Goal: Navigation & Orientation: Find specific page/section

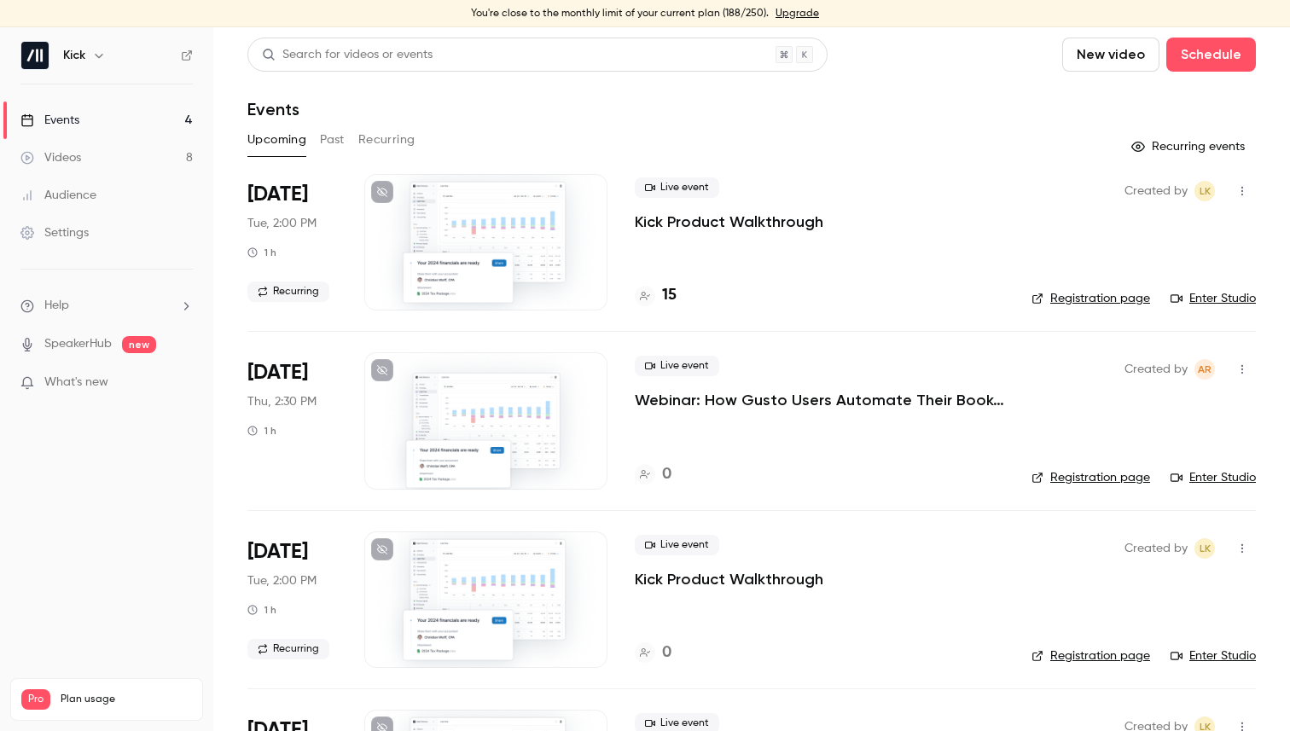
click at [341, 145] on button "Past" at bounding box center [332, 139] width 25 height 27
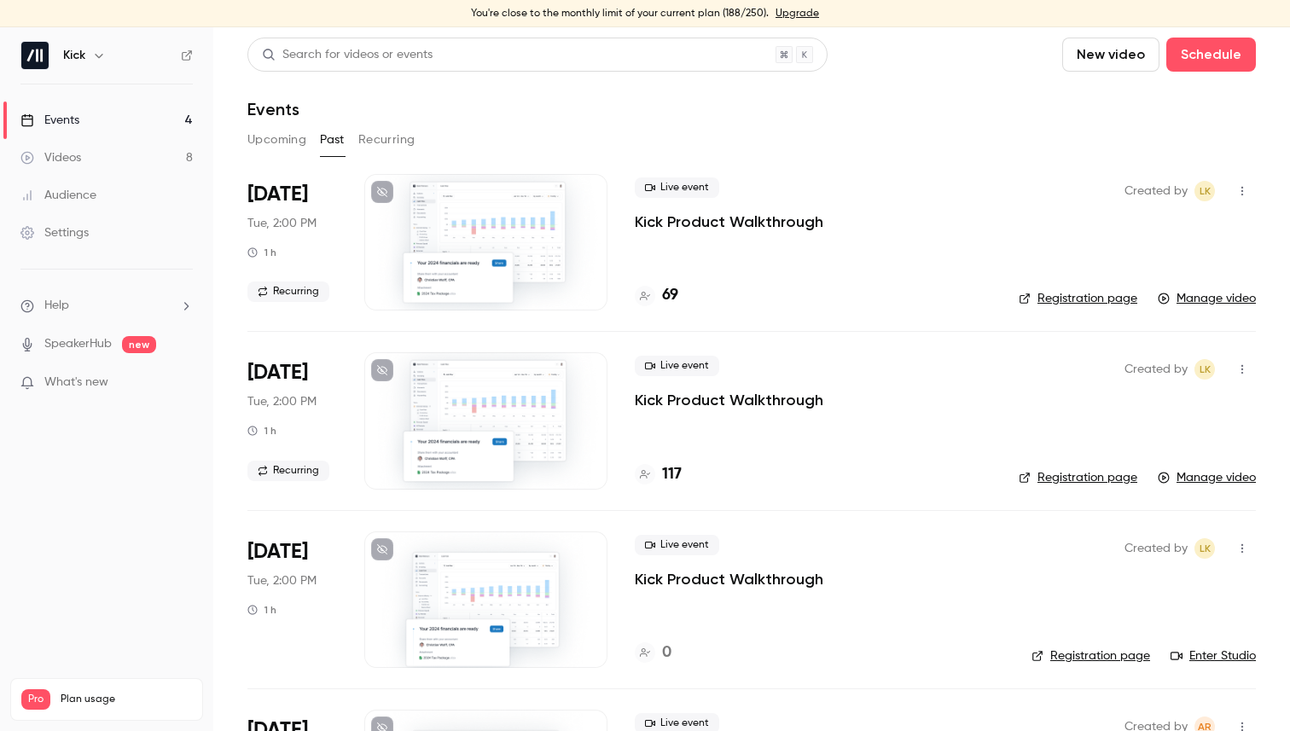
click at [285, 143] on button "Upcoming" at bounding box center [276, 139] width 59 height 27
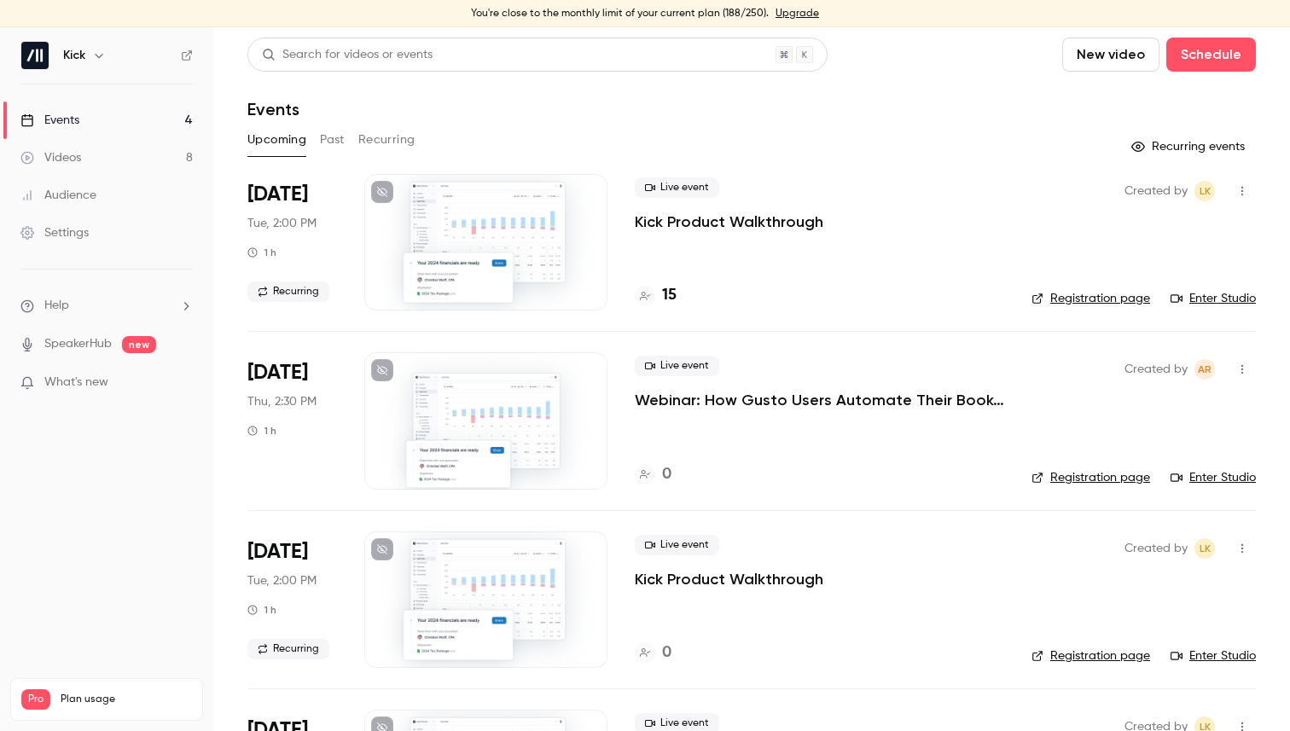
click at [394, 132] on button "Recurring" at bounding box center [386, 139] width 57 height 27
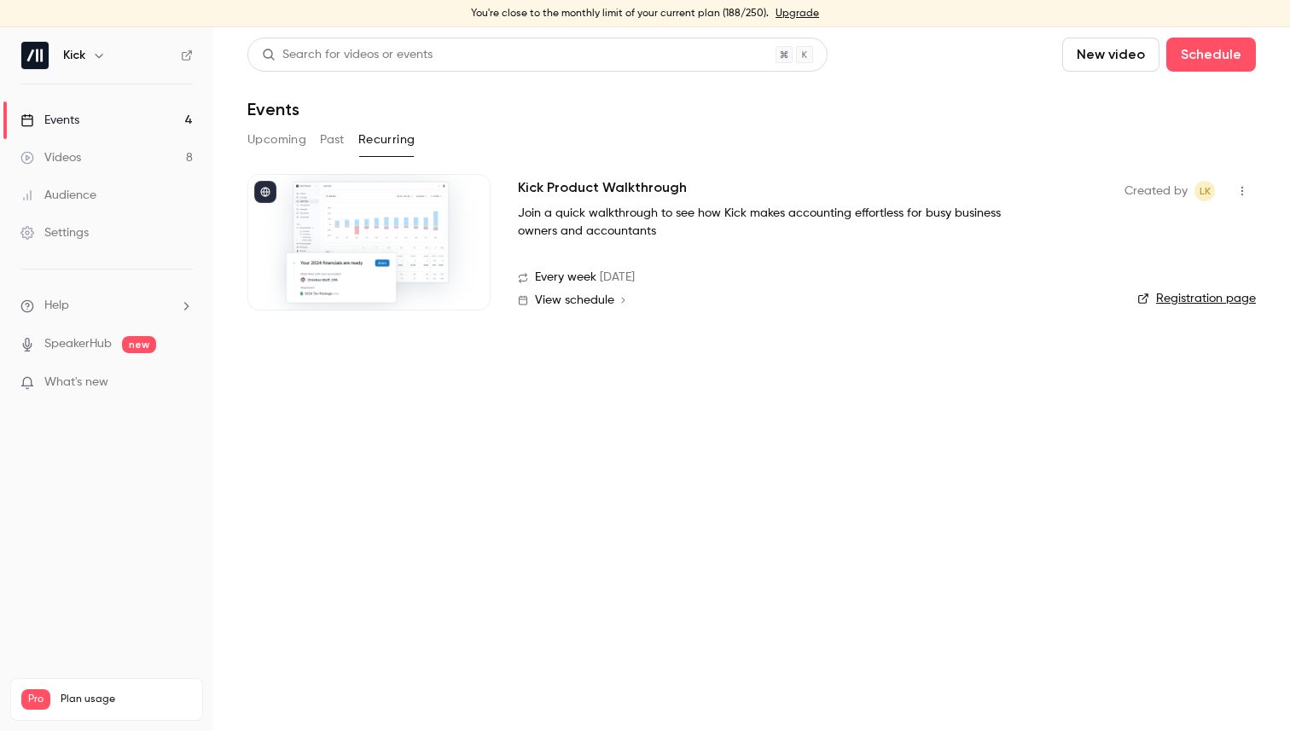
click at [331, 141] on button "Past" at bounding box center [332, 139] width 25 height 27
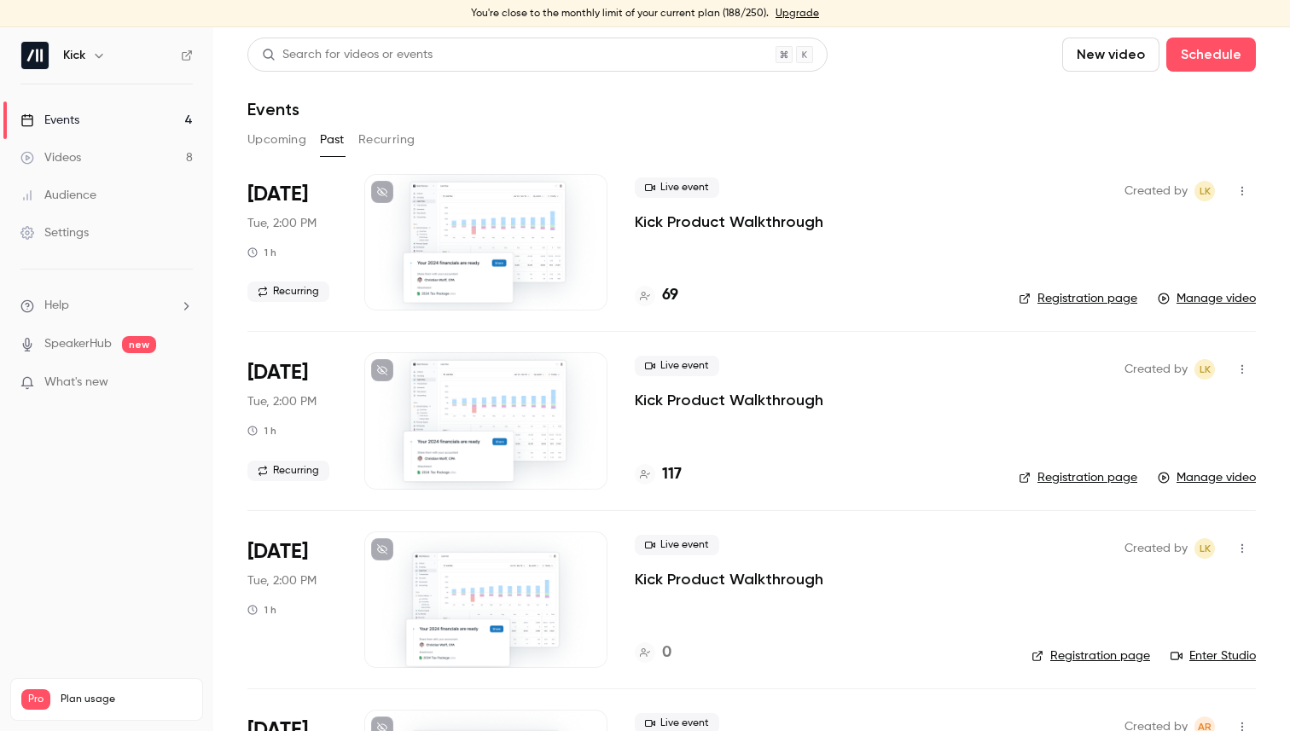
click at [277, 141] on button "Upcoming" at bounding box center [276, 139] width 59 height 27
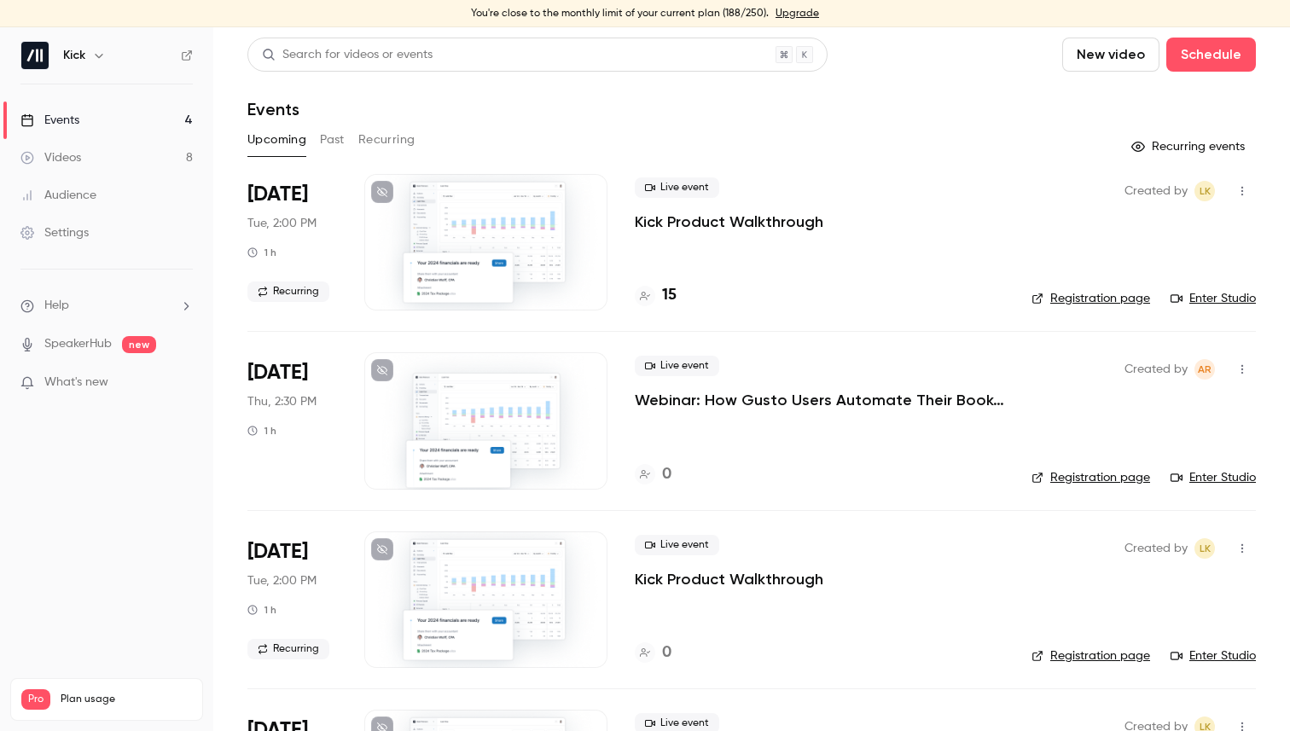
scroll to position [37, 0]
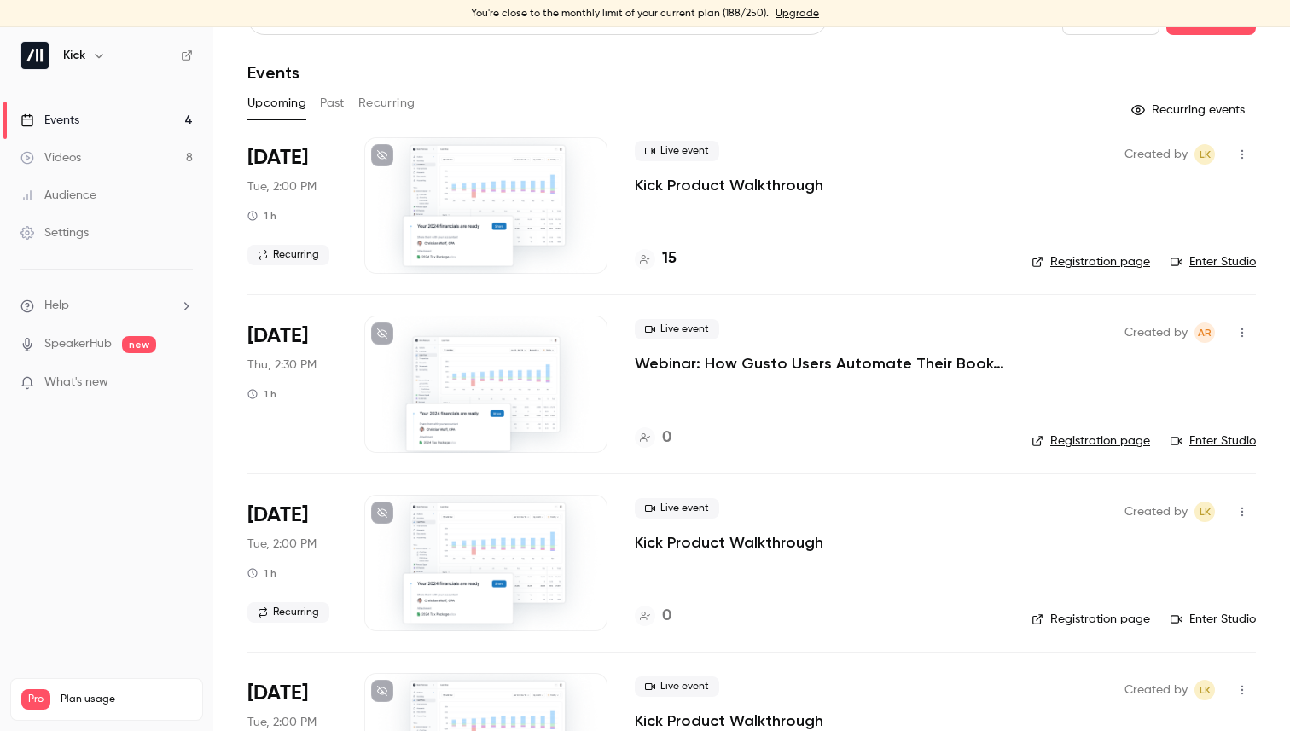
click at [396, 94] on button "Recurring" at bounding box center [386, 103] width 57 height 27
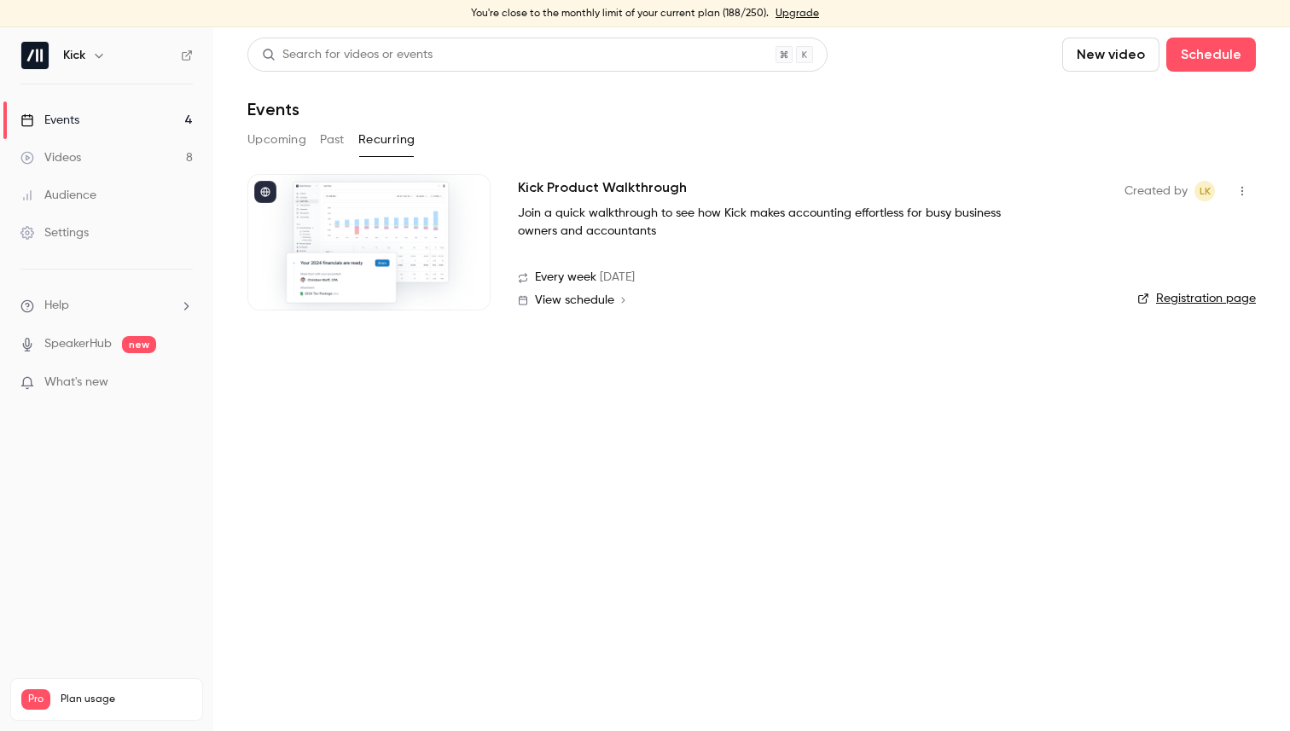
click at [1163, 299] on link "Registration page" at bounding box center [1196, 298] width 119 height 17
